Goal: Task Accomplishment & Management: Complete application form

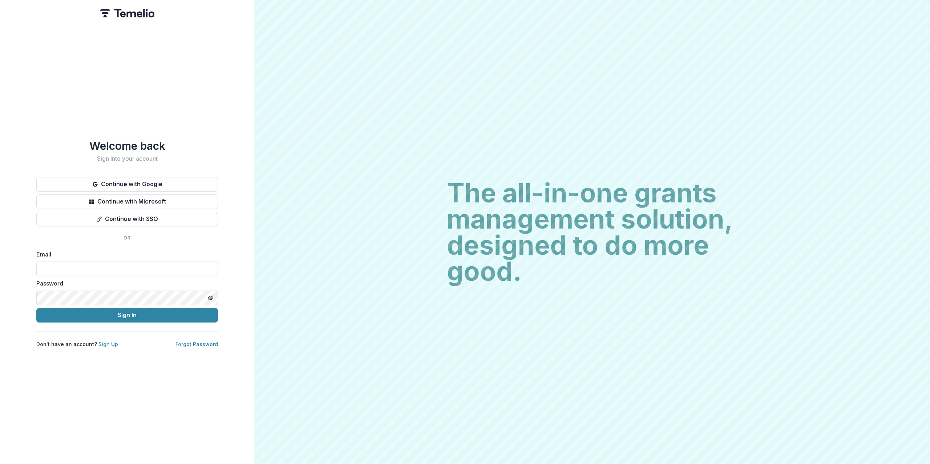
click at [166, 181] on button "Continue with Google" at bounding box center [127, 184] width 182 height 15
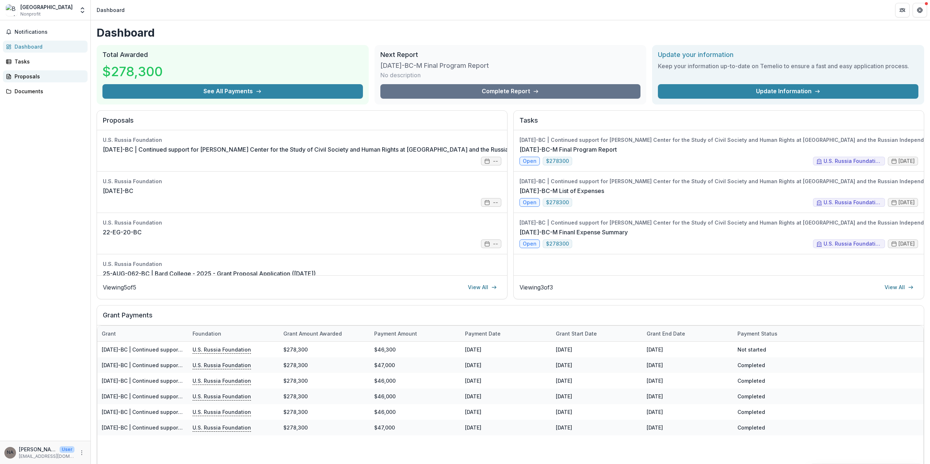
click at [38, 81] on link "Proposals" at bounding box center [45, 76] width 85 height 12
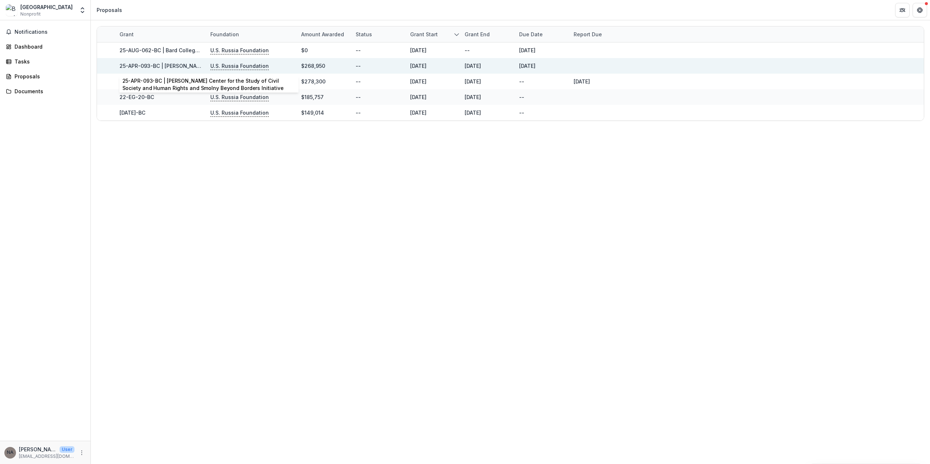
click at [164, 67] on link "25-APR-093-BC | Gagarin Center for the Study of Civil Society and Human Rights …" at bounding box center [281, 66] width 324 height 6
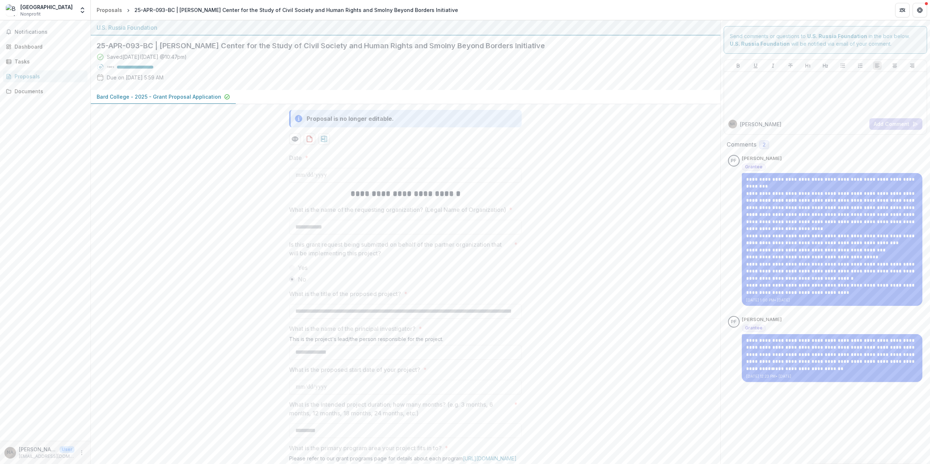
click at [158, 98] on p "Bard College - 2025 - Grant Proposal Application" at bounding box center [159, 97] width 125 height 8
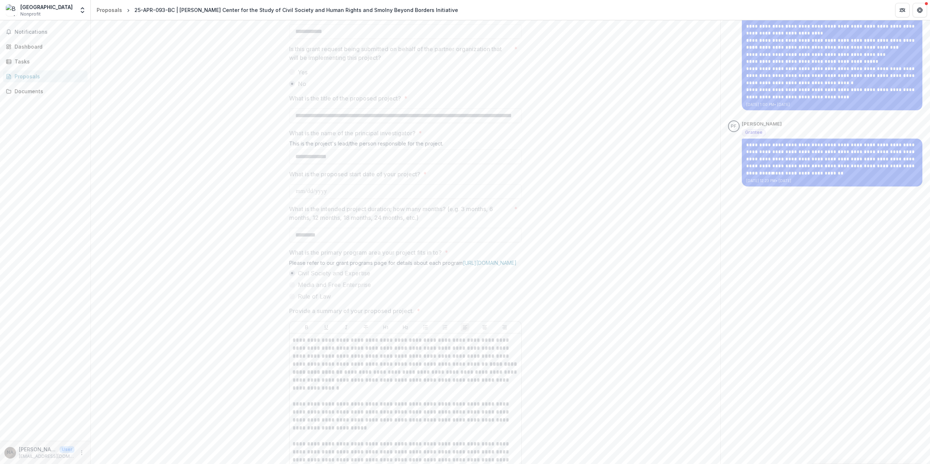
scroll to position [264, 0]
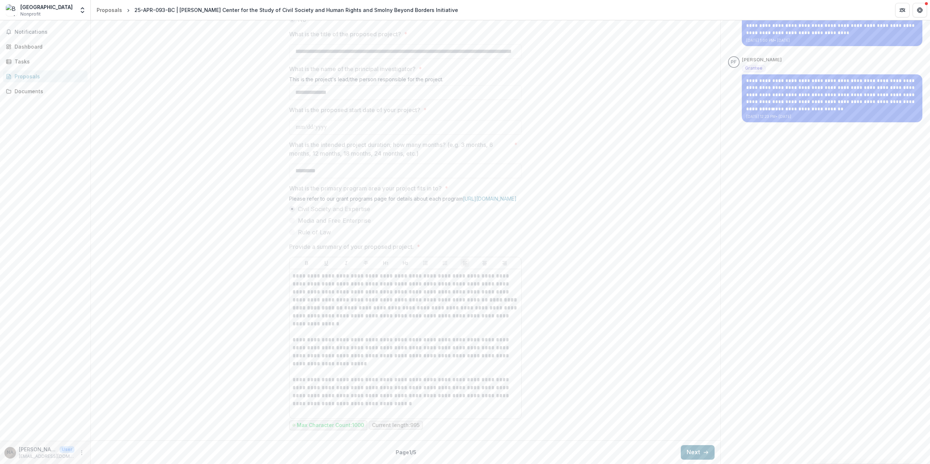
click at [691, 455] on button "Next" at bounding box center [698, 453] width 34 height 15
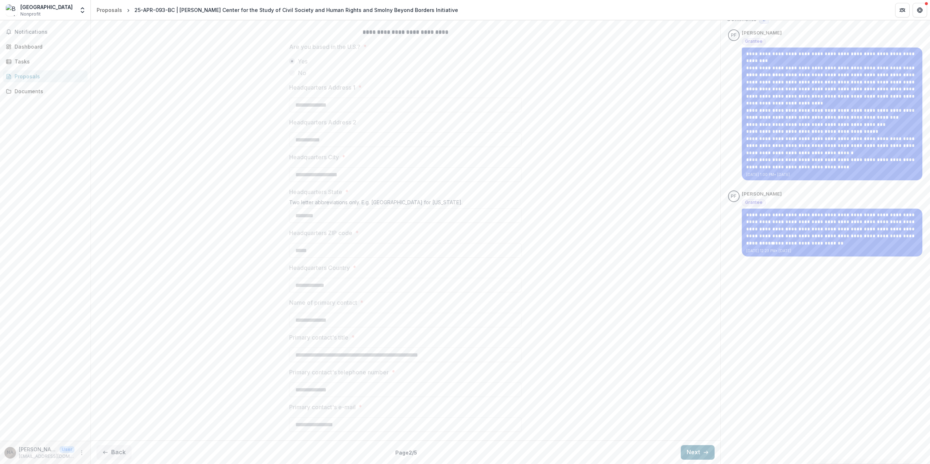
scroll to position [125, 0]
click at [689, 452] on button "Next" at bounding box center [698, 453] width 34 height 15
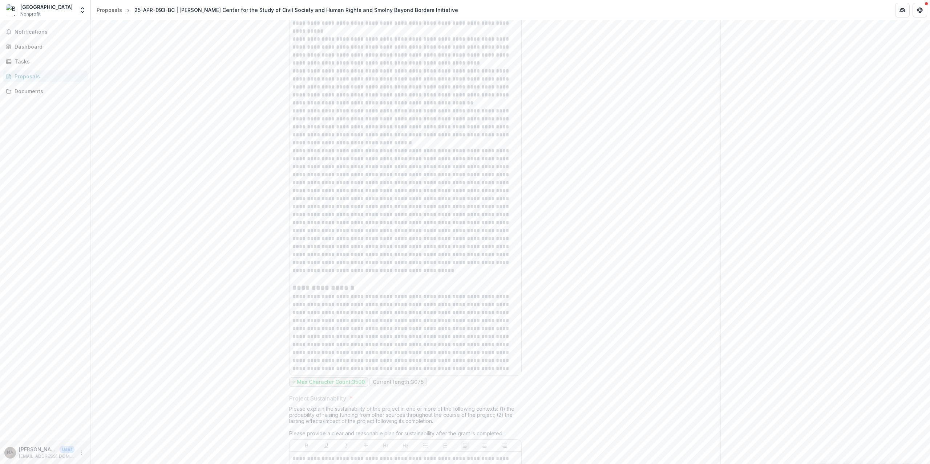
scroll to position [5085, 0]
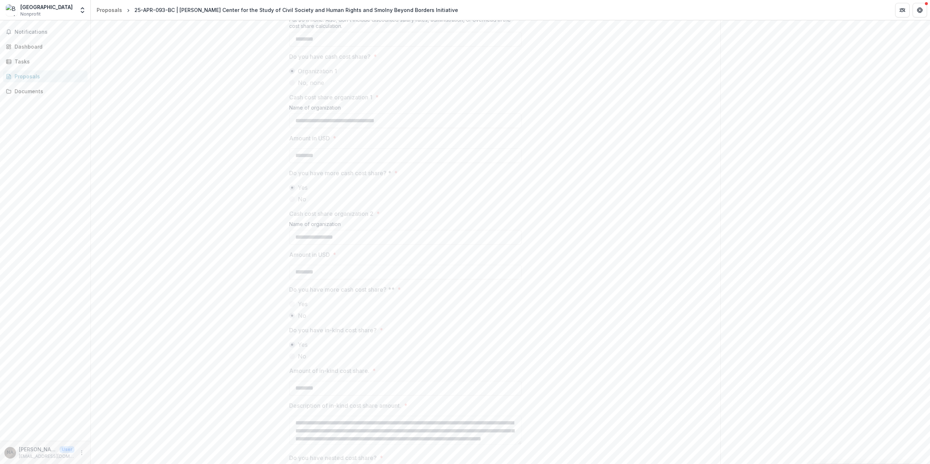
scroll to position [1008, 0]
